Goal: Information Seeking & Learning: Learn about a topic

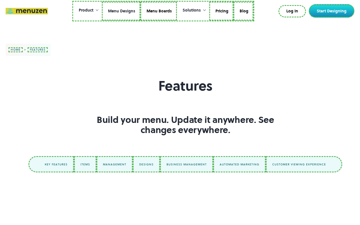
click at [122, 11] on link "Menu Designs" at bounding box center [121, 11] width 39 height 19
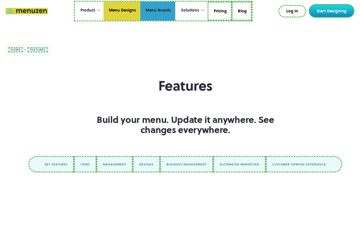
click at [158, 11] on link "Menu Boards" at bounding box center [157, 11] width 35 height 19
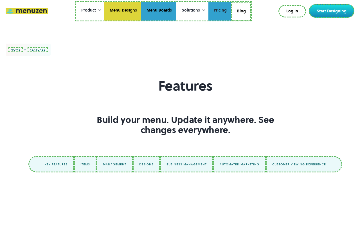
click at [219, 11] on link "Pricing" at bounding box center [219, 11] width 23 height 19
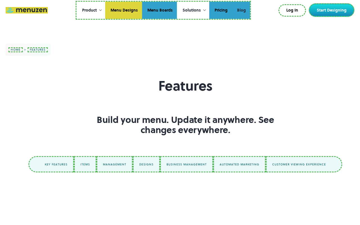
click at [241, 10] on link "Blog" at bounding box center [241, 10] width 18 height 17
click at [293, 10] on link "Log In" at bounding box center [293, 10] width 26 height 11
click at [333, 10] on link "Start Designing" at bounding box center [332, 10] width 46 height 14
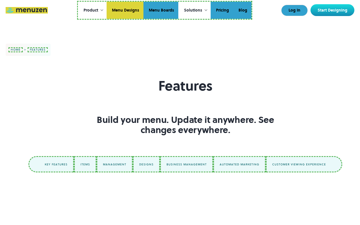
click at [15, 50] on link "home" at bounding box center [15, 49] width 14 height 5
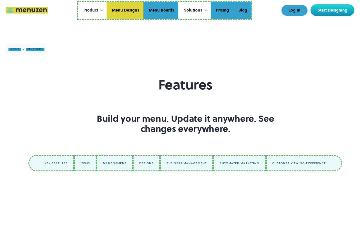
click at [35, 50] on link "features" at bounding box center [35, 49] width 19 height 3
